Goal: Information Seeking & Learning: Learn about a topic

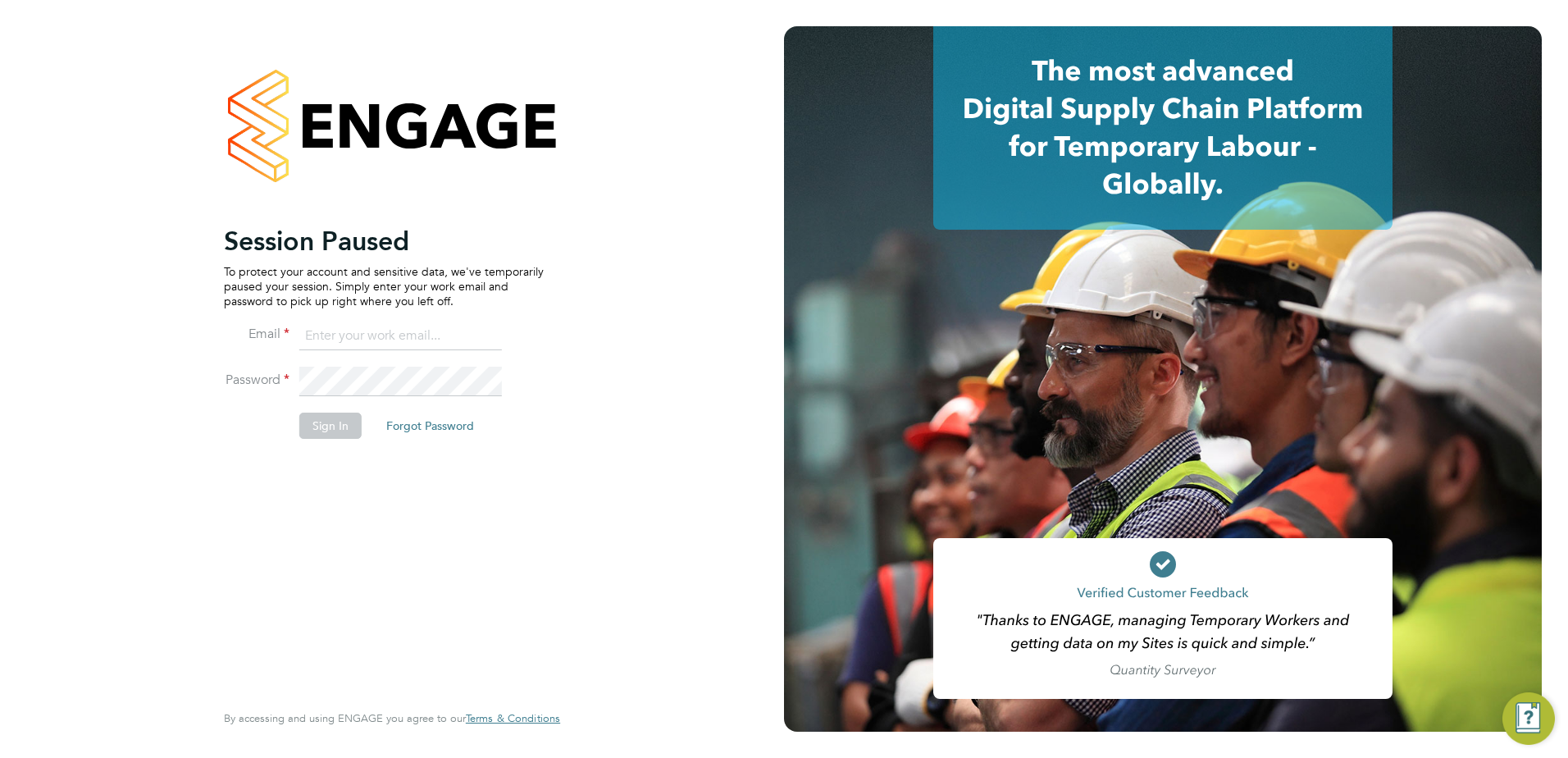
type input "[EMAIL_ADDRESS][DOMAIN_NAME]"
click at [309, 432] on button "Sign In" at bounding box center [330, 426] width 62 height 26
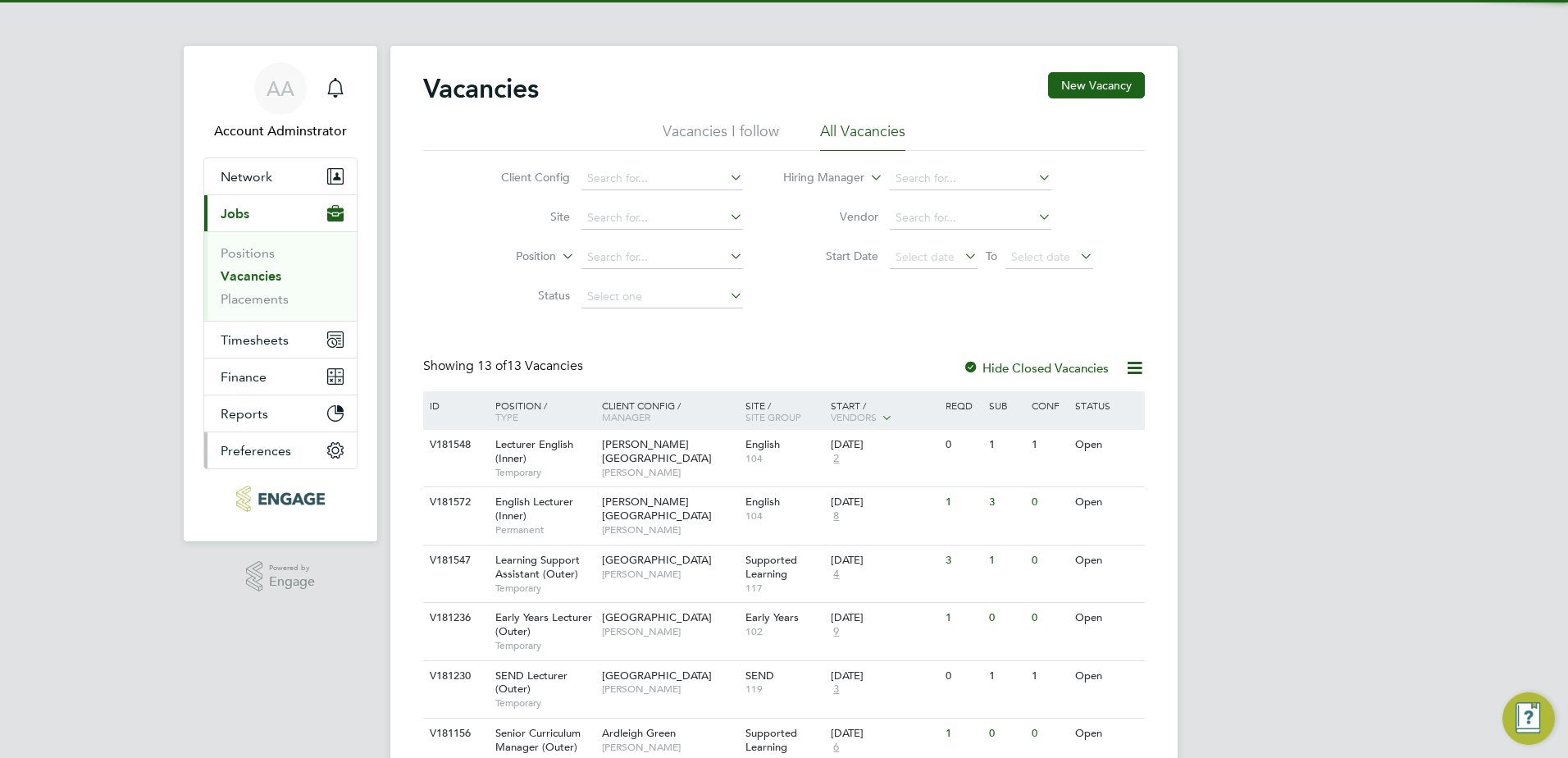
click at [309, 432] on button "Preferences" at bounding box center [280, 450] width 153 height 36
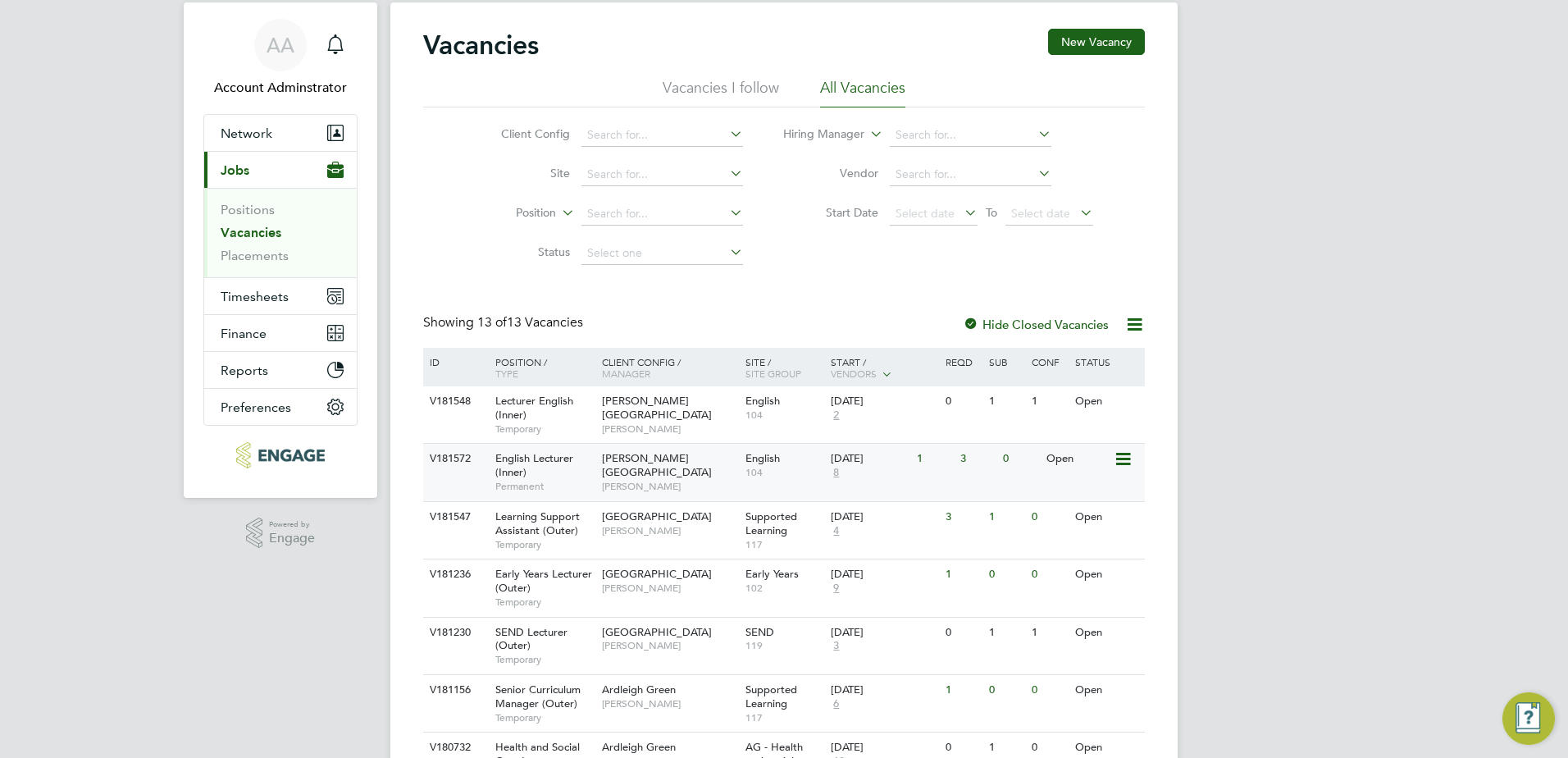
scroll to position [49, 0]
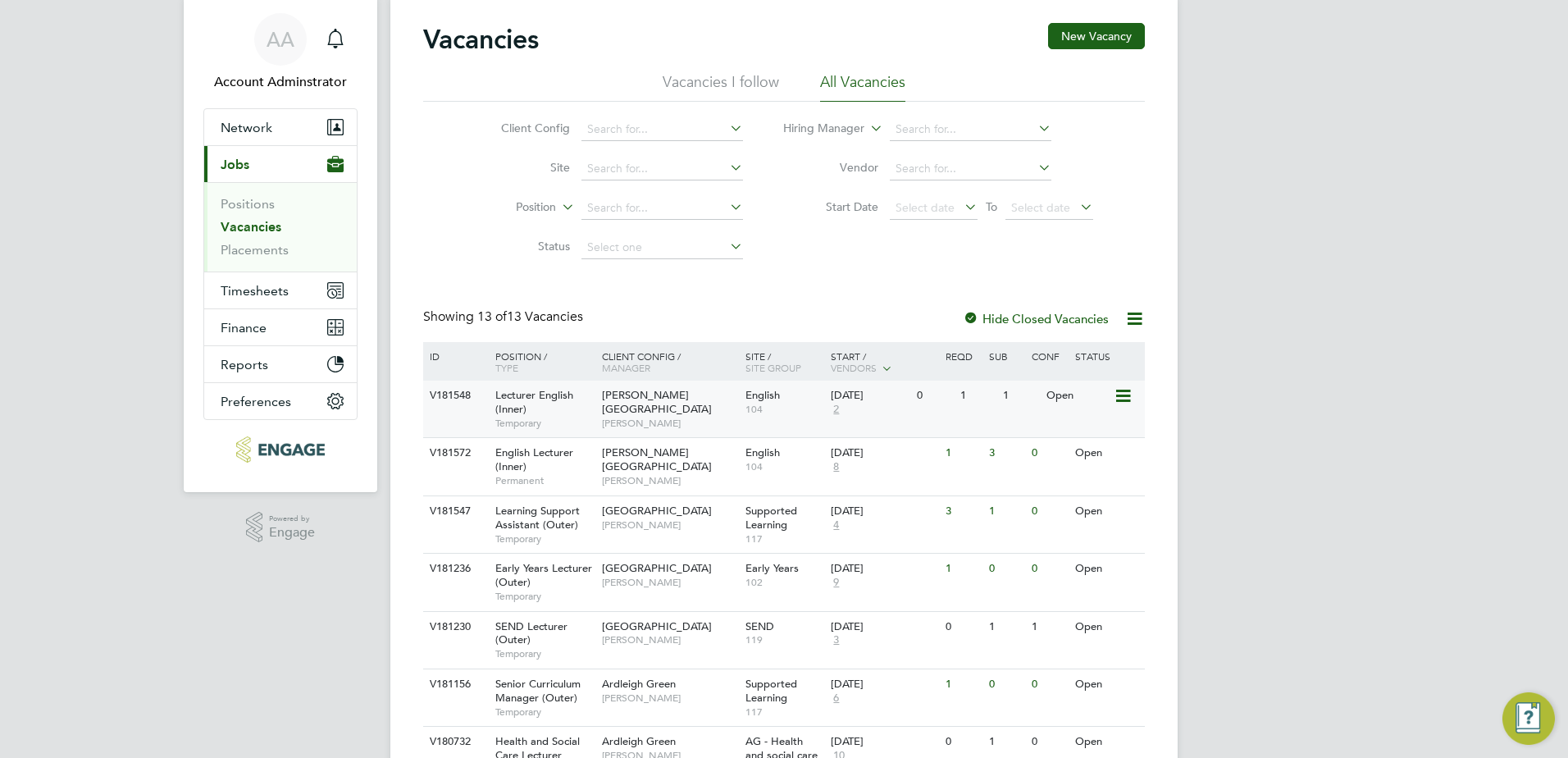
click at [565, 415] on div "Lecturer English (Inner) Temporary" at bounding box center [541, 408] width 115 height 56
click at [509, 476] on span "Permanent" at bounding box center [544, 480] width 98 height 13
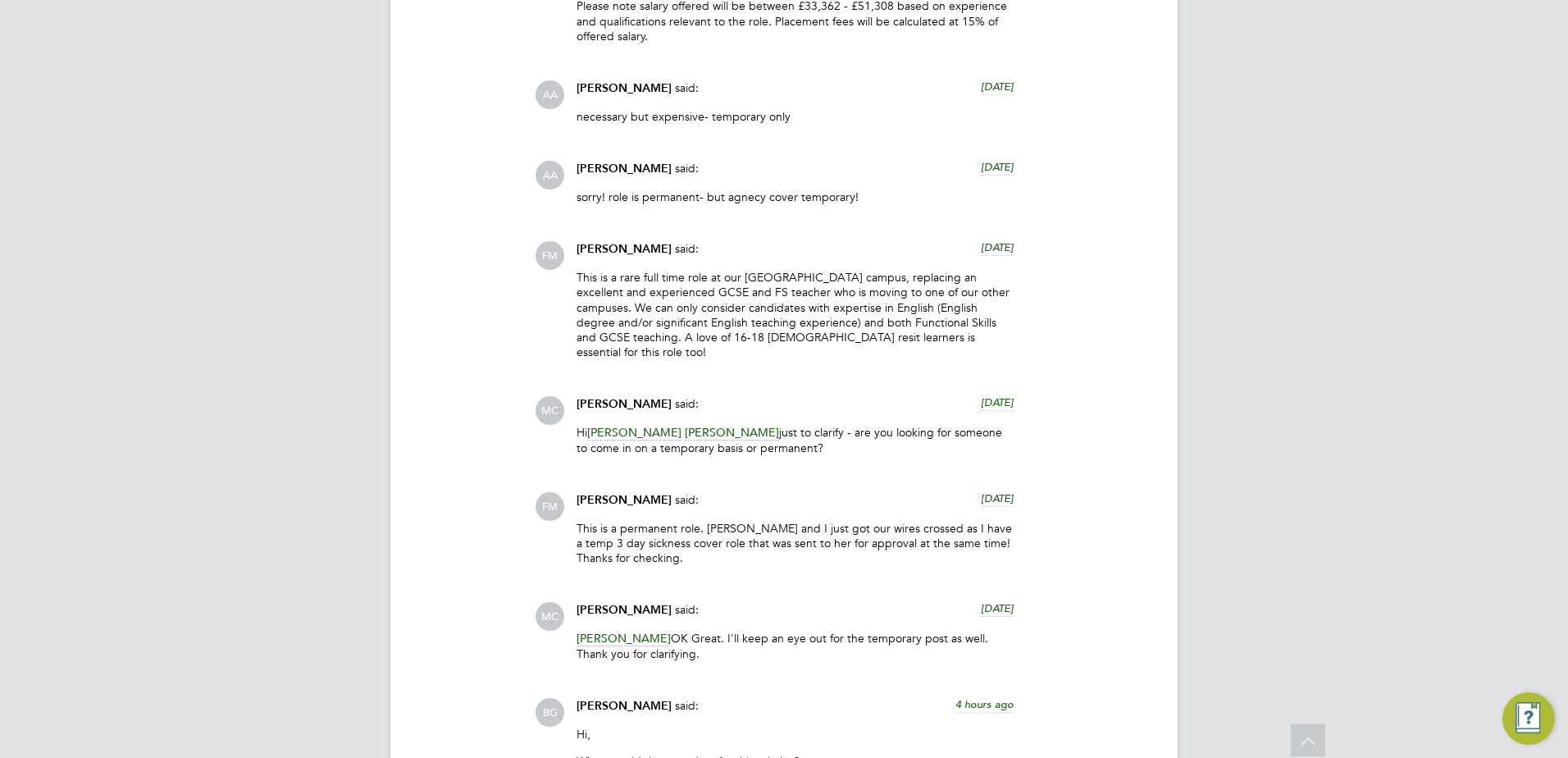
scroll to position [3277, 0]
